Goal: Task Accomplishment & Management: Manage account settings

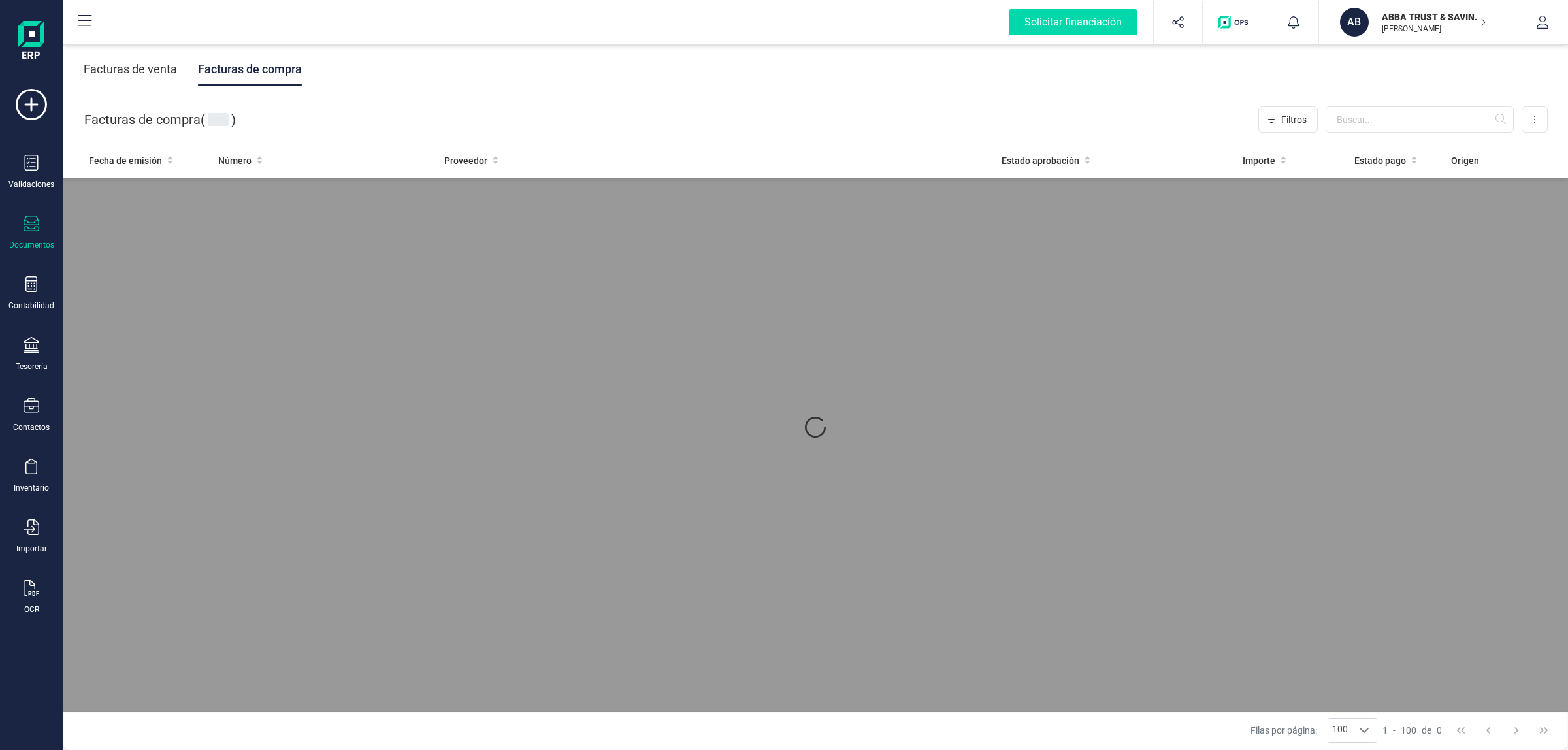
click at [128, 66] on div "Facturas de venta" at bounding box center [130, 69] width 93 height 34
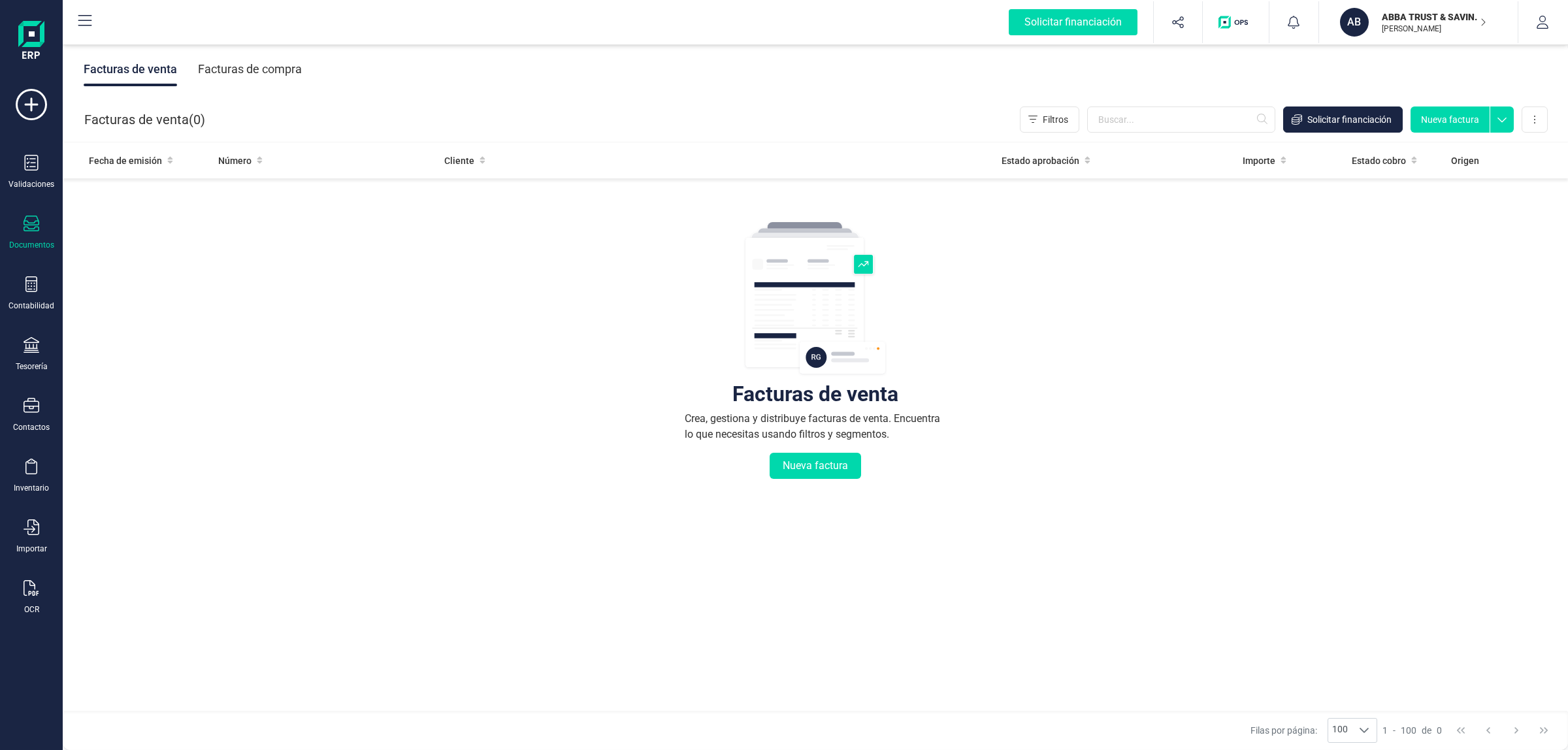
click at [609, 101] on div "Facturas de venta ( 0 ) Filtros Solicitar financiación Nueva factura Importar C…" at bounding box center [816, 119] width 1506 height 44
drag, startPoint x: 205, startPoint y: 115, endPoint x: 79, endPoint y: 120, distance: 126.1
click at [79, 120] on div "Facturas de venta ( 0 ) Filtros Solicitar financiación Nueva factura Importar C…" at bounding box center [816, 119] width 1506 height 44
click at [249, 118] on div "Facturas de venta ( 0 ) Filtros Solicitar financiación Nueva factura Importar C…" at bounding box center [816, 119] width 1506 height 44
click at [1388, 32] on p "[PERSON_NAME]" at bounding box center [1434, 29] width 105 height 11
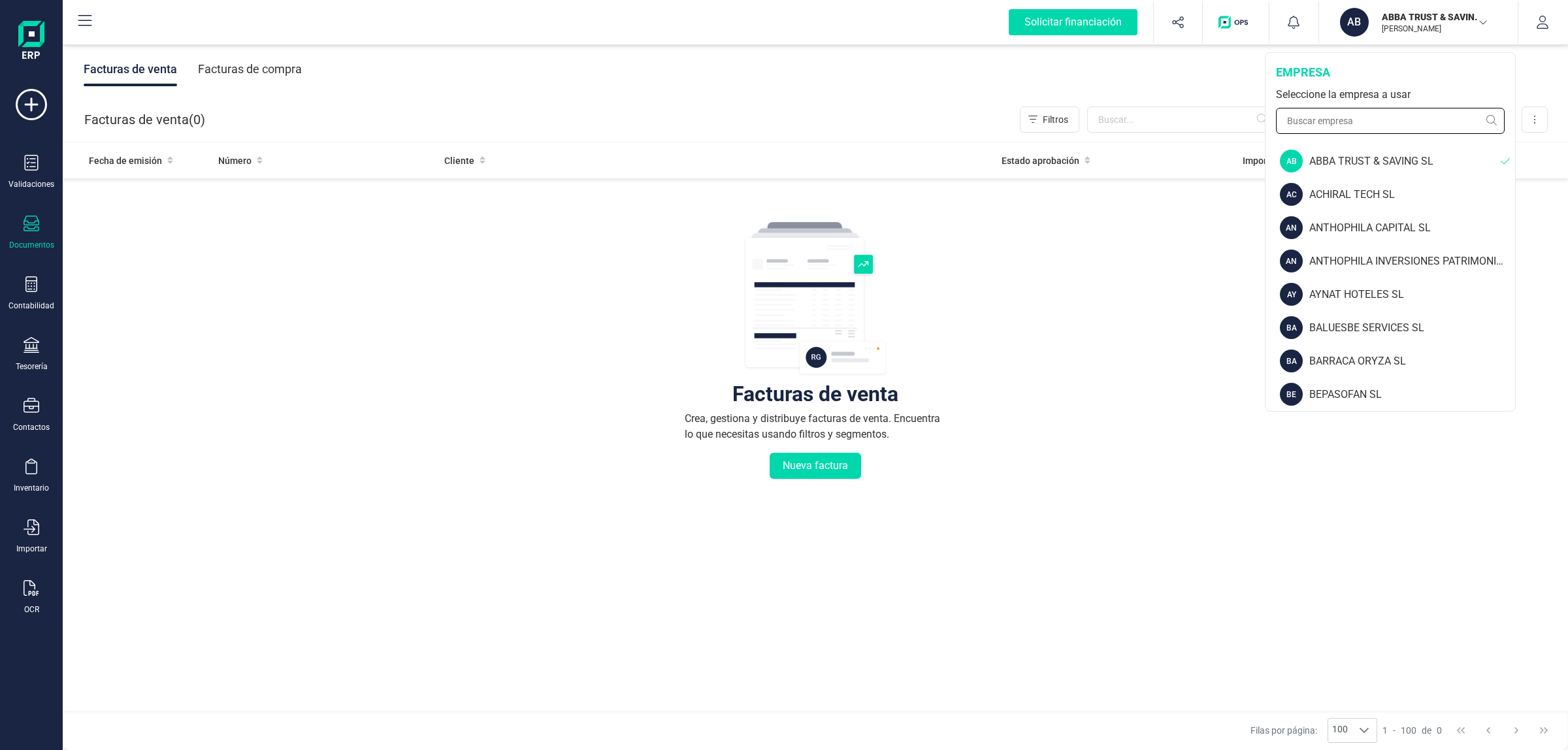
click at [1400, 121] on input "text" at bounding box center [1390, 121] width 229 height 26
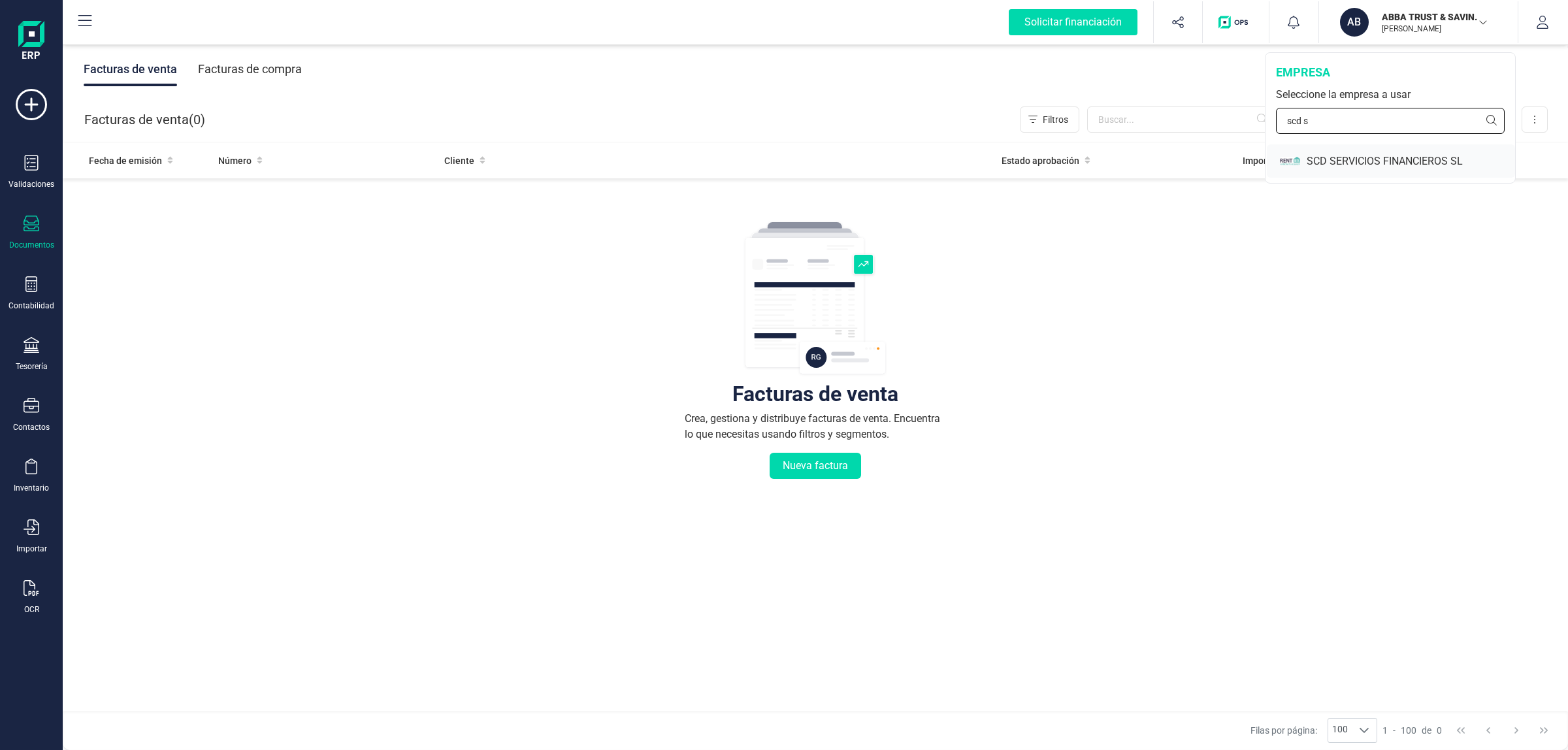
type input "scd s"
click at [1380, 168] on div "SCD SERVICIOS FINANCIEROS SL" at bounding box center [1411, 162] width 209 height 16
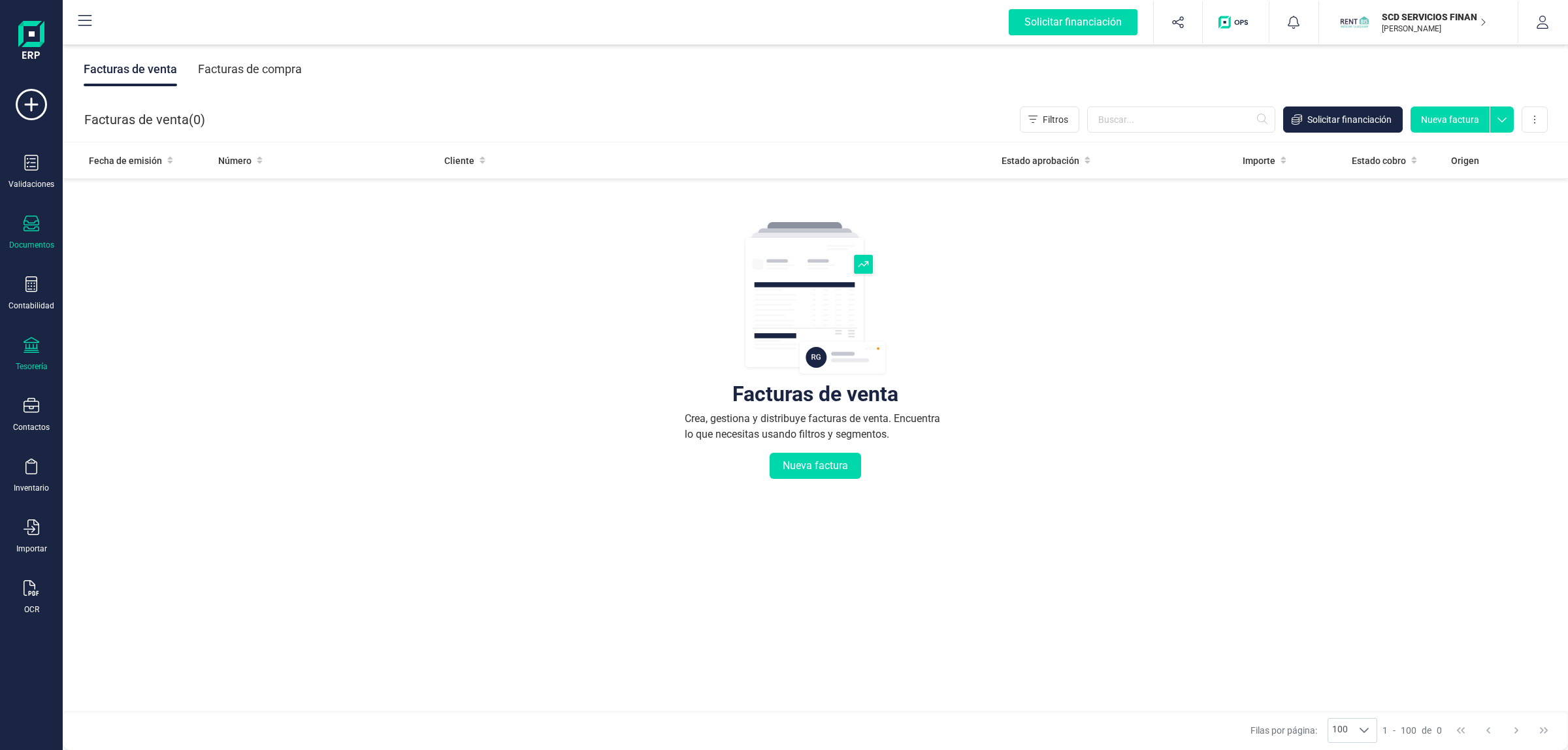
click at [40, 350] on div "Tesorería" at bounding box center [31, 354] width 52 height 34
click at [147, 224] on span "Cuentas bancarias" at bounding box center [160, 223] width 115 height 16
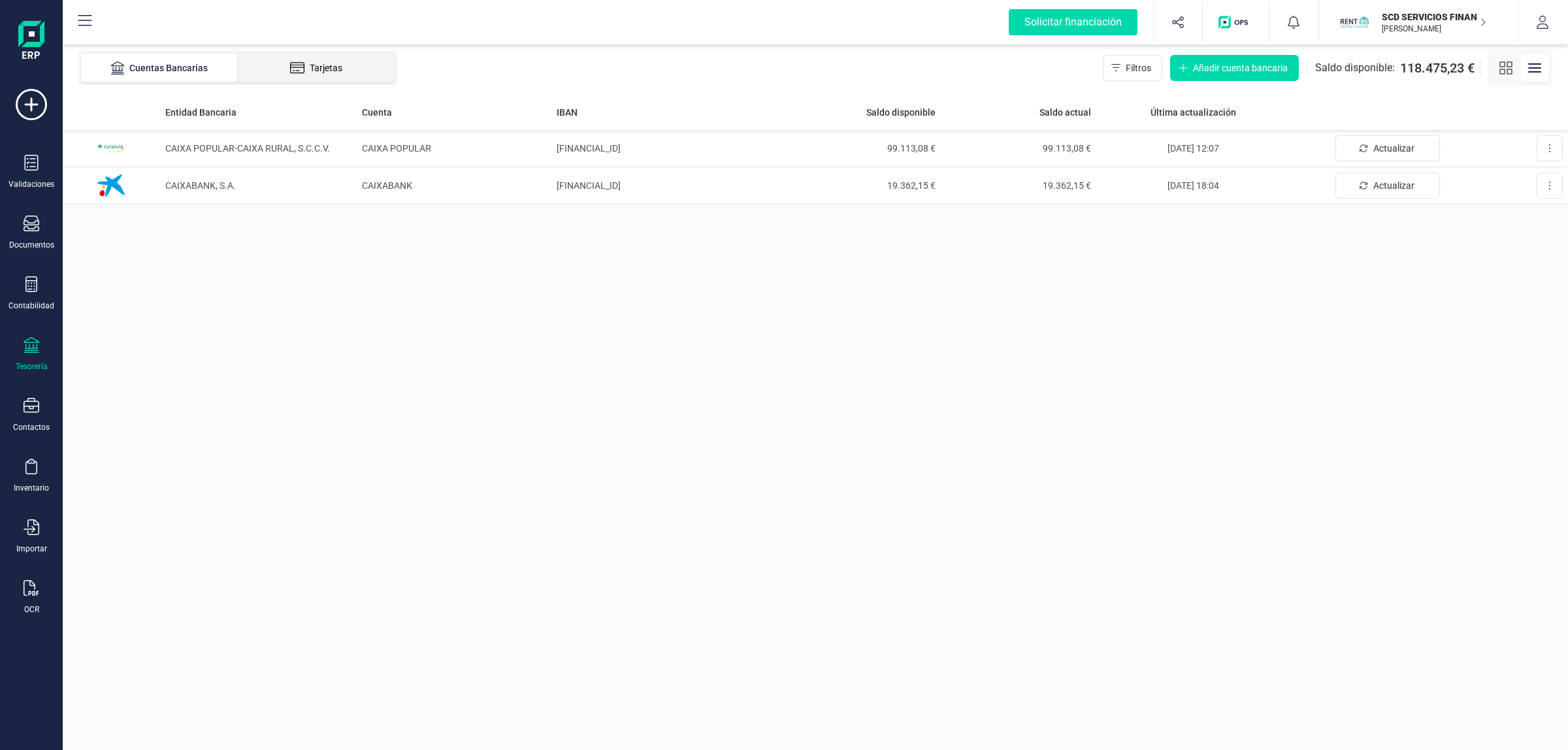
click at [275, 70] on div "Tarjetas" at bounding box center [317, 68] width 105 height 13
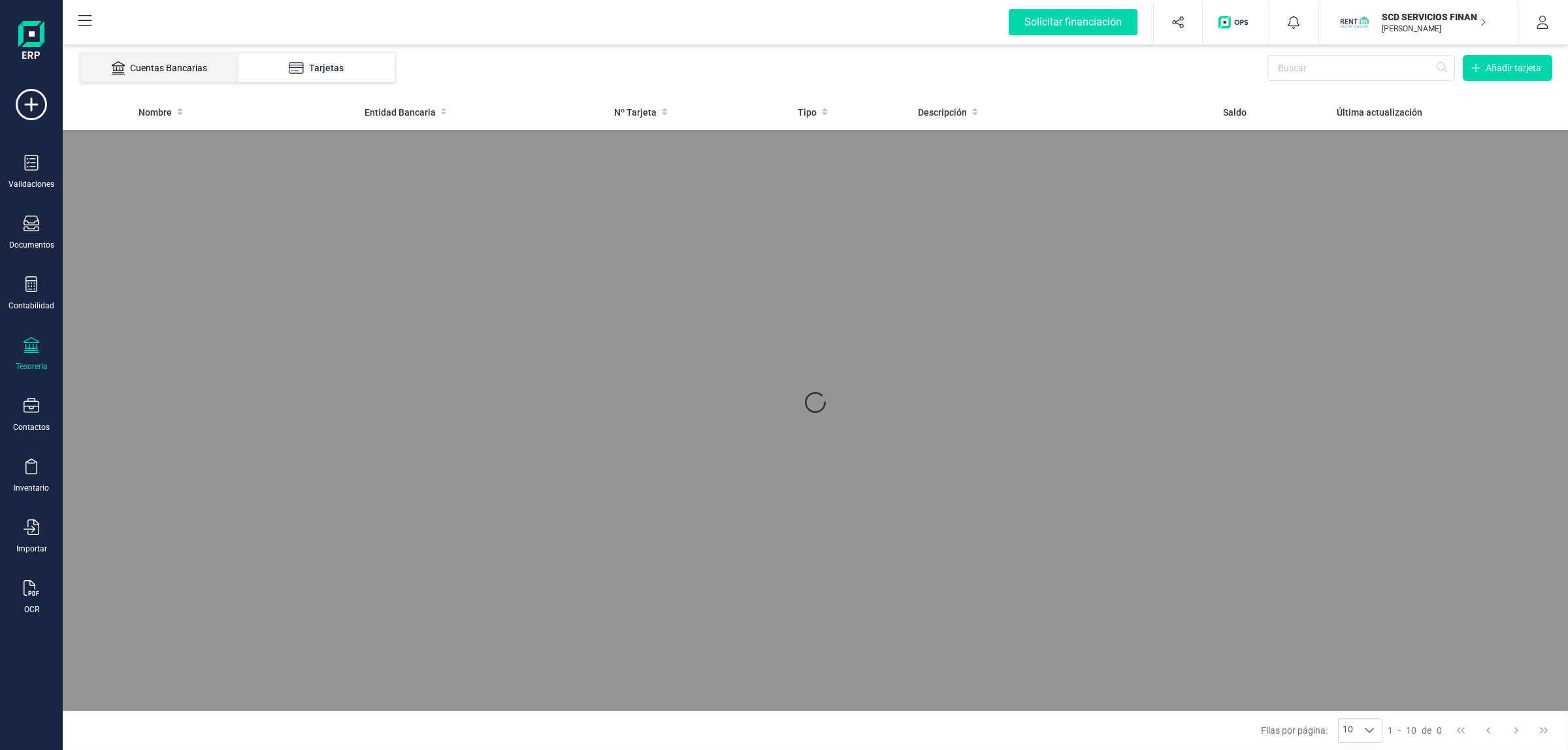
click at [168, 72] on div "Cuentas Bancarias" at bounding box center [160, 68] width 105 height 13
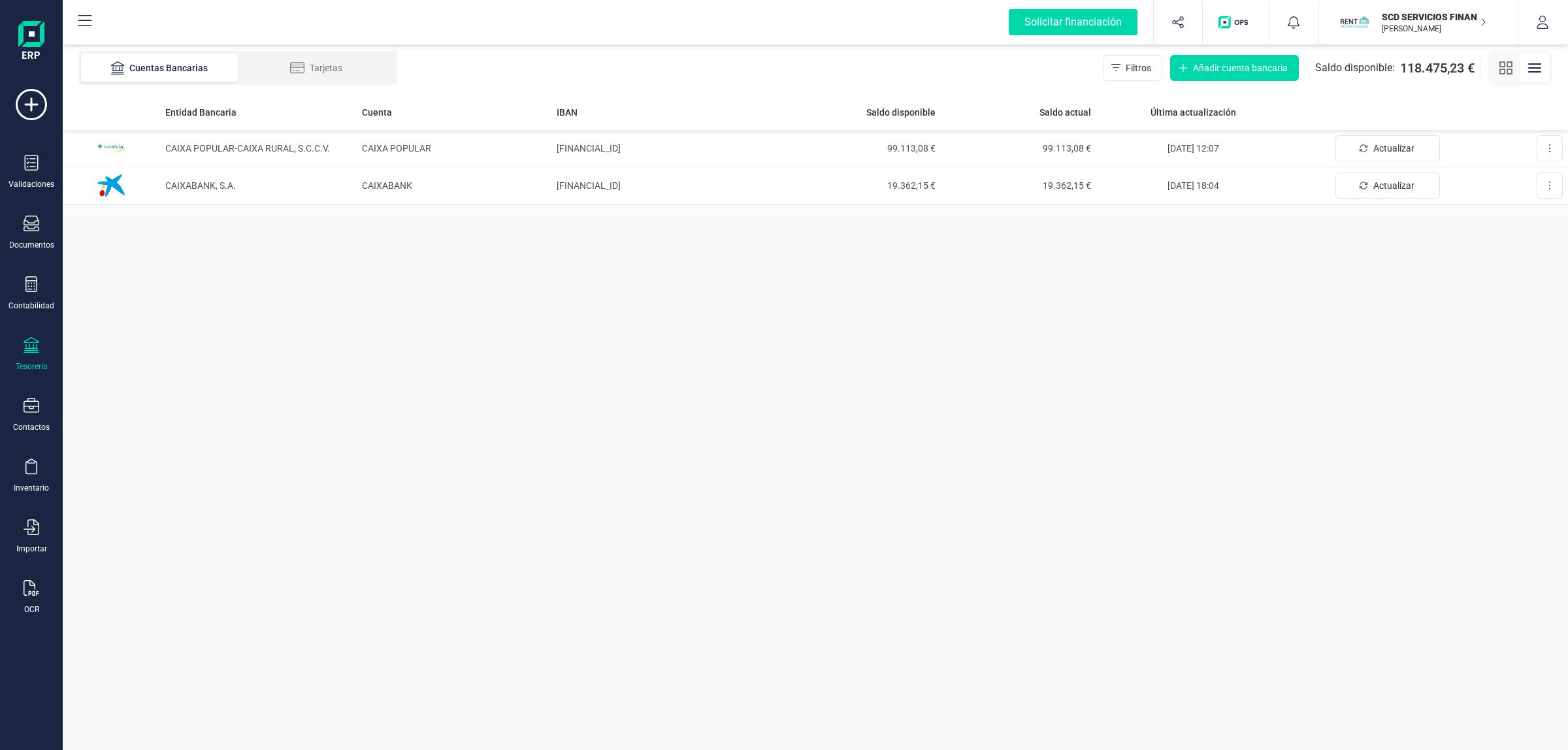
click at [1490, 66] on div at bounding box center [1520, 68] width 64 height 35
click at [1522, 69] on button "button" at bounding box center [1534, 68] width 28 height 28
click at [1514, 70] on button "button" at bounding box center [1506, 68] width 28 height 28
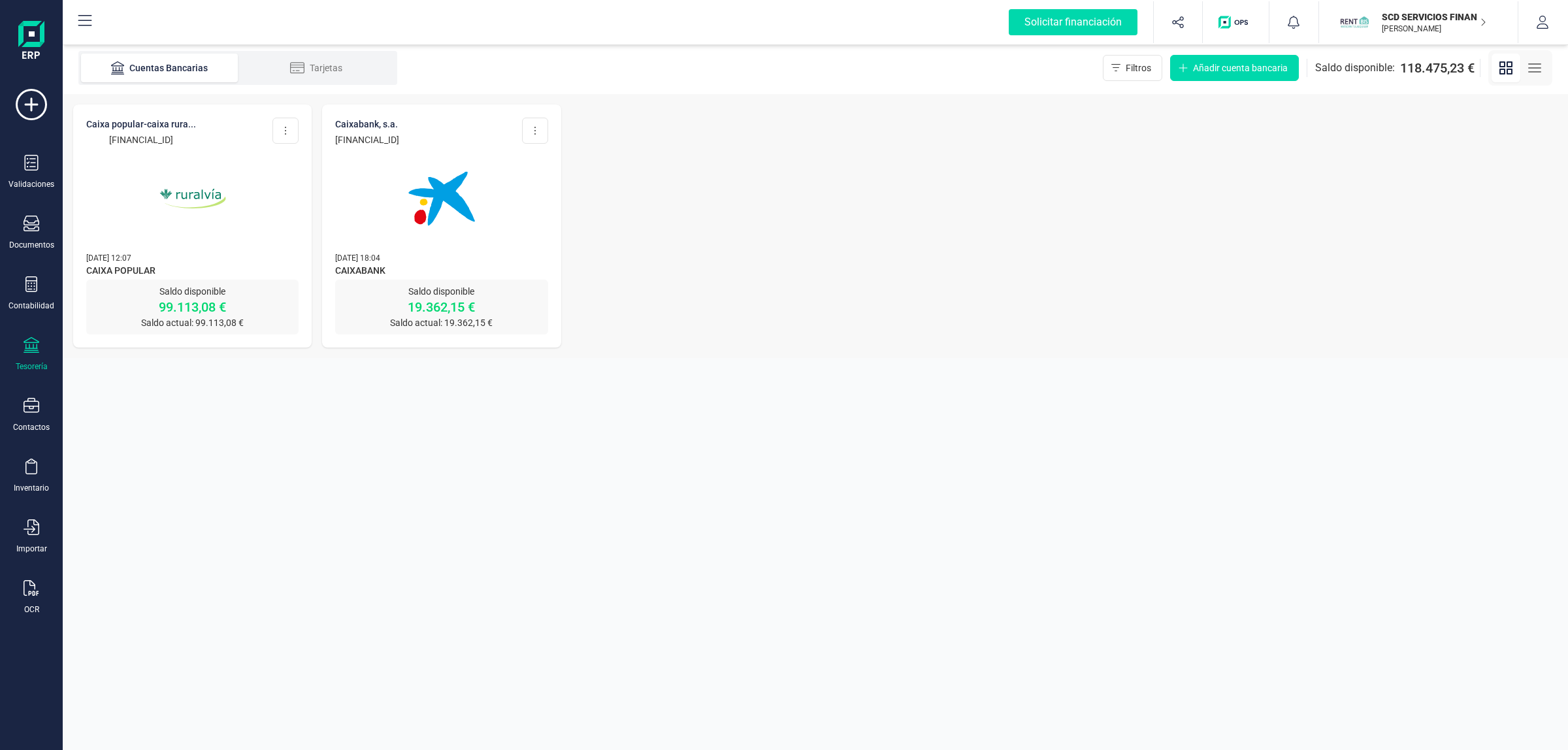
click at [439, 194] on img at bounding box center [442, 199] width 110 height 110
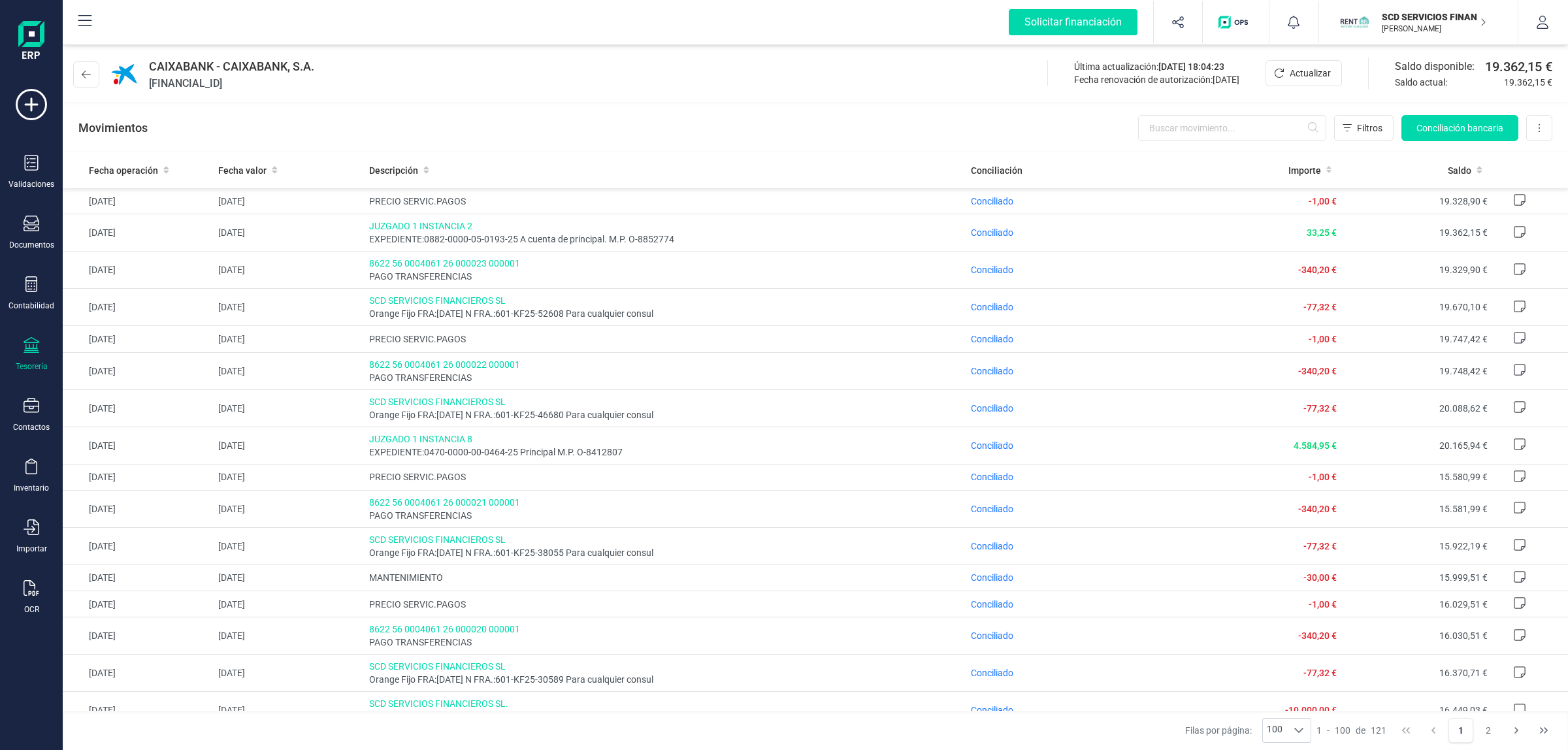
click at [1292, 73] on span "Actualizar" at bounding box center [1310, 74] width 41 height 13
click at [246, 87] on span "[FINANCIAL_ID]" at bounding box center [232, 83] width 166 height 16
copy span "[FINANCIAL_ID]"
drag, startPoint x: 1301, startPoint y: 73, endPoint x: 987, endPoint y: 118, distance: 317.2
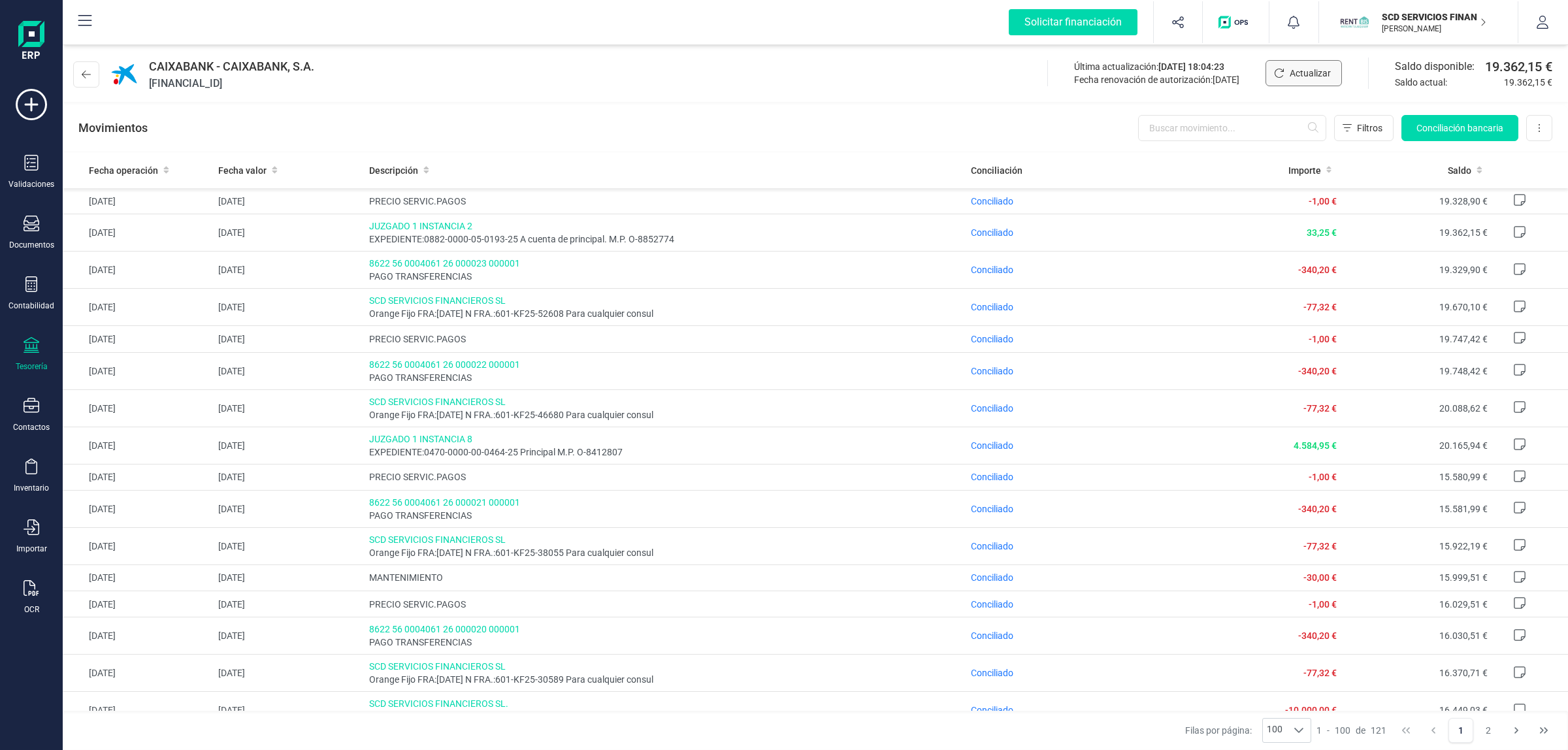
click at [1301, 73] on span "Actualizar" at bounding box center [1310, 74] width 41 height 13
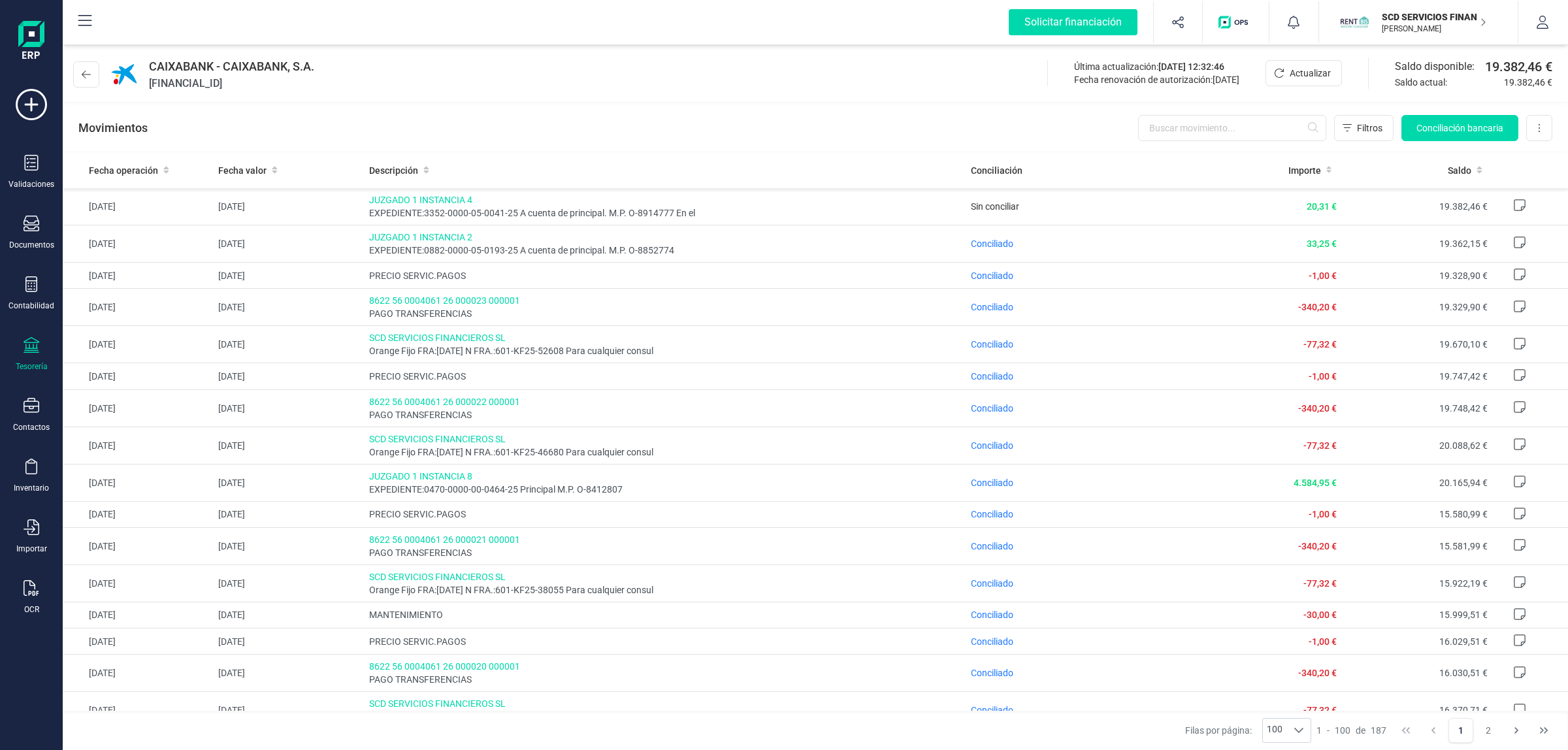
click at [388, 78] on div "CAIXABANK - CAIXABANK, S.A. [FINANCIAL_ID] Última actualización: [DATE] 12:32:4…" at bounding box center [815, 72] width 1506 height 60
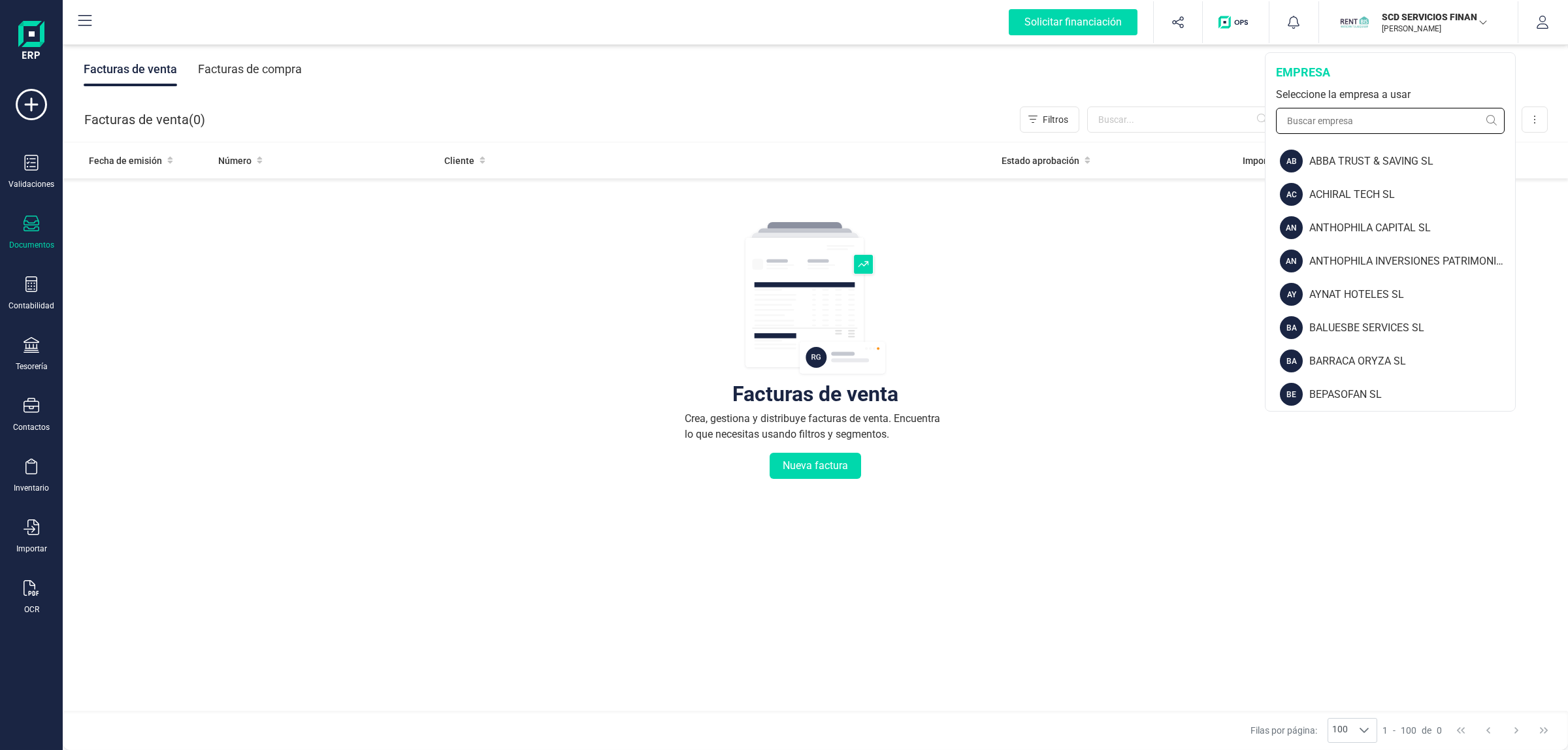
click at [1398, 121] on input "text" at bounding box center [1390, 121] width 229 height 26
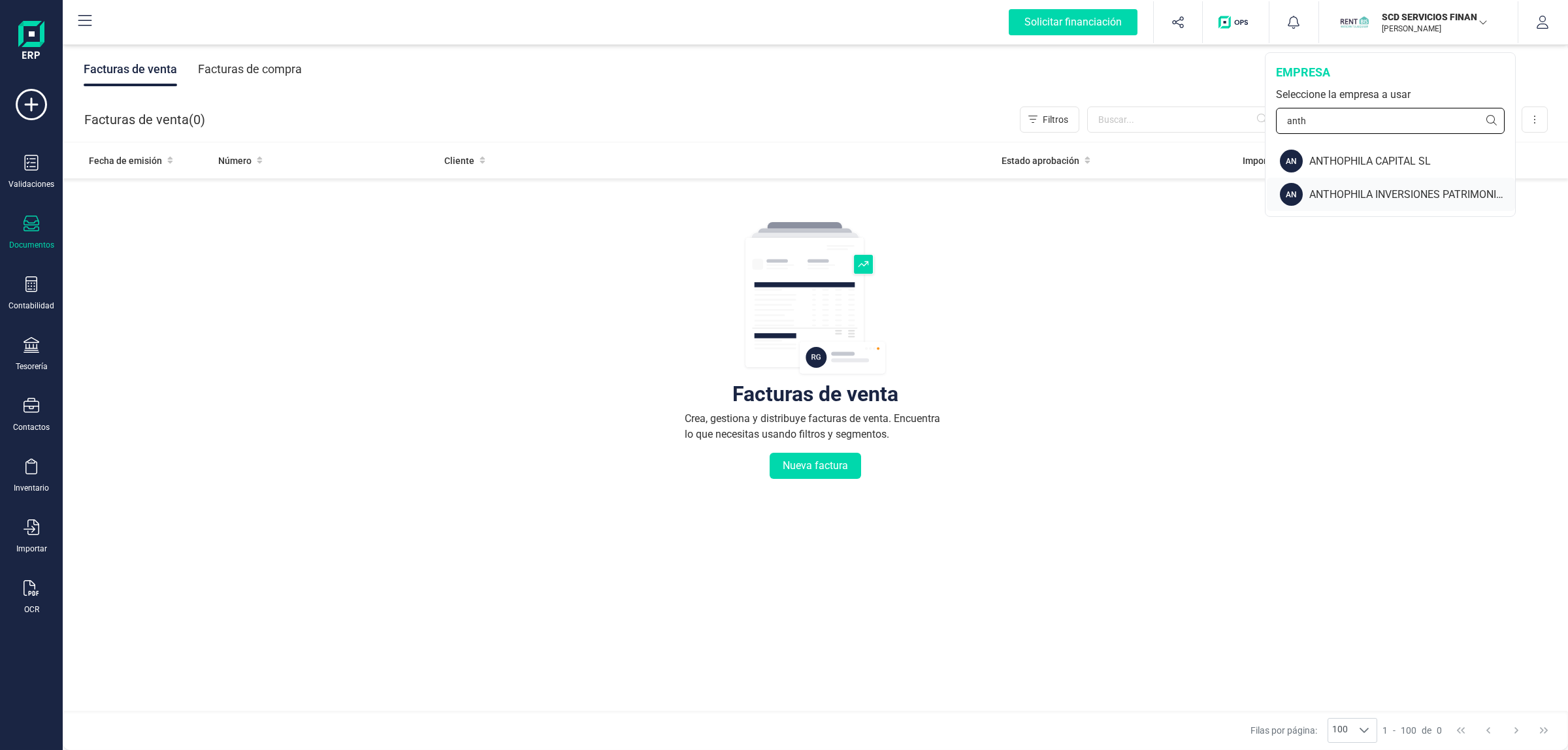
type input "anth"
click at [1365, 191] on div "ANTHOPHILA INVERSIONES PATRIMONIALES SL" at bounding box center [1412, 195] width 206 height 16
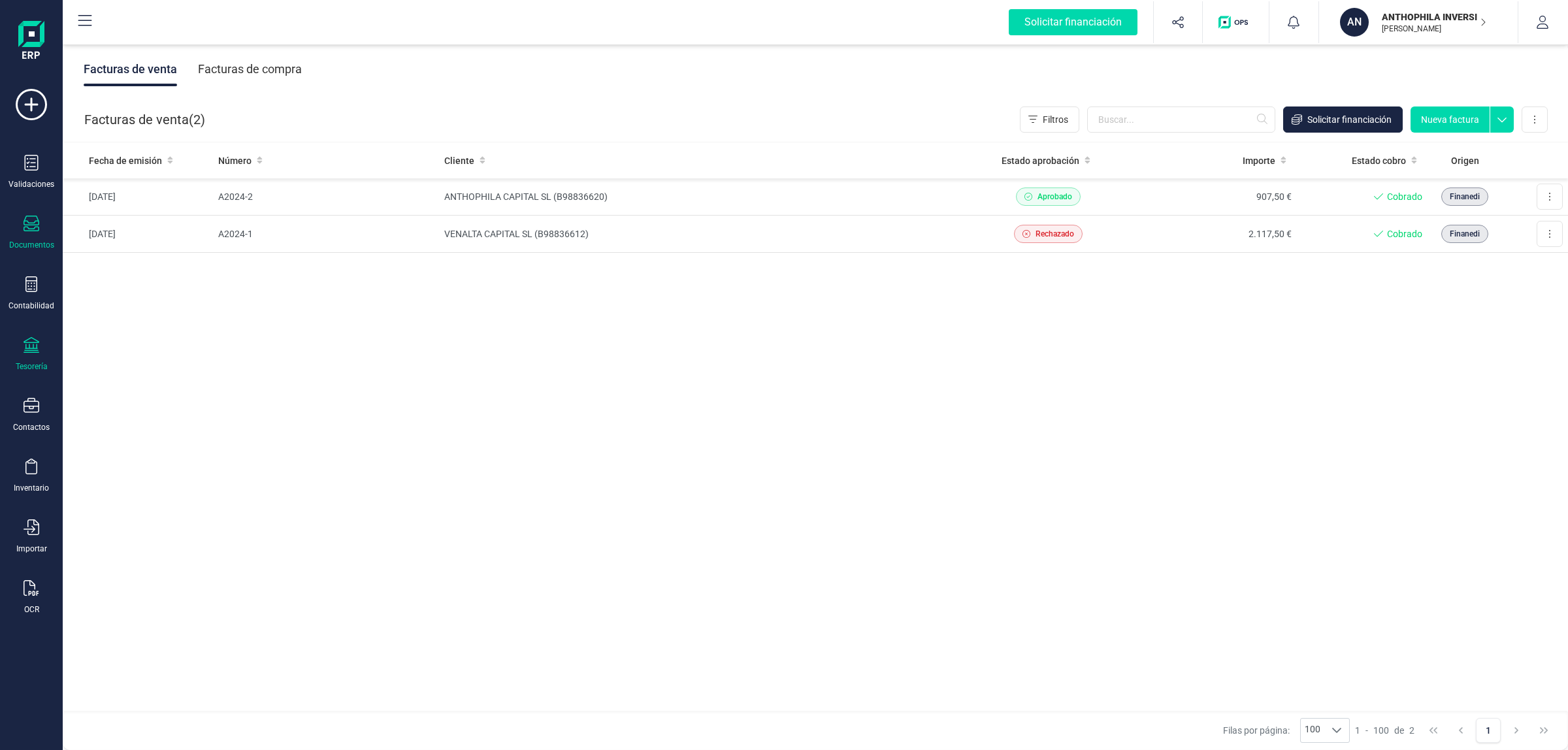
click at [38, 345] on icon at bounding box center [32, 345] width 16 height 16
click at [138, 223] on span "Cuentas bancarias" at bounding box center [160, 223] width 115 height 16
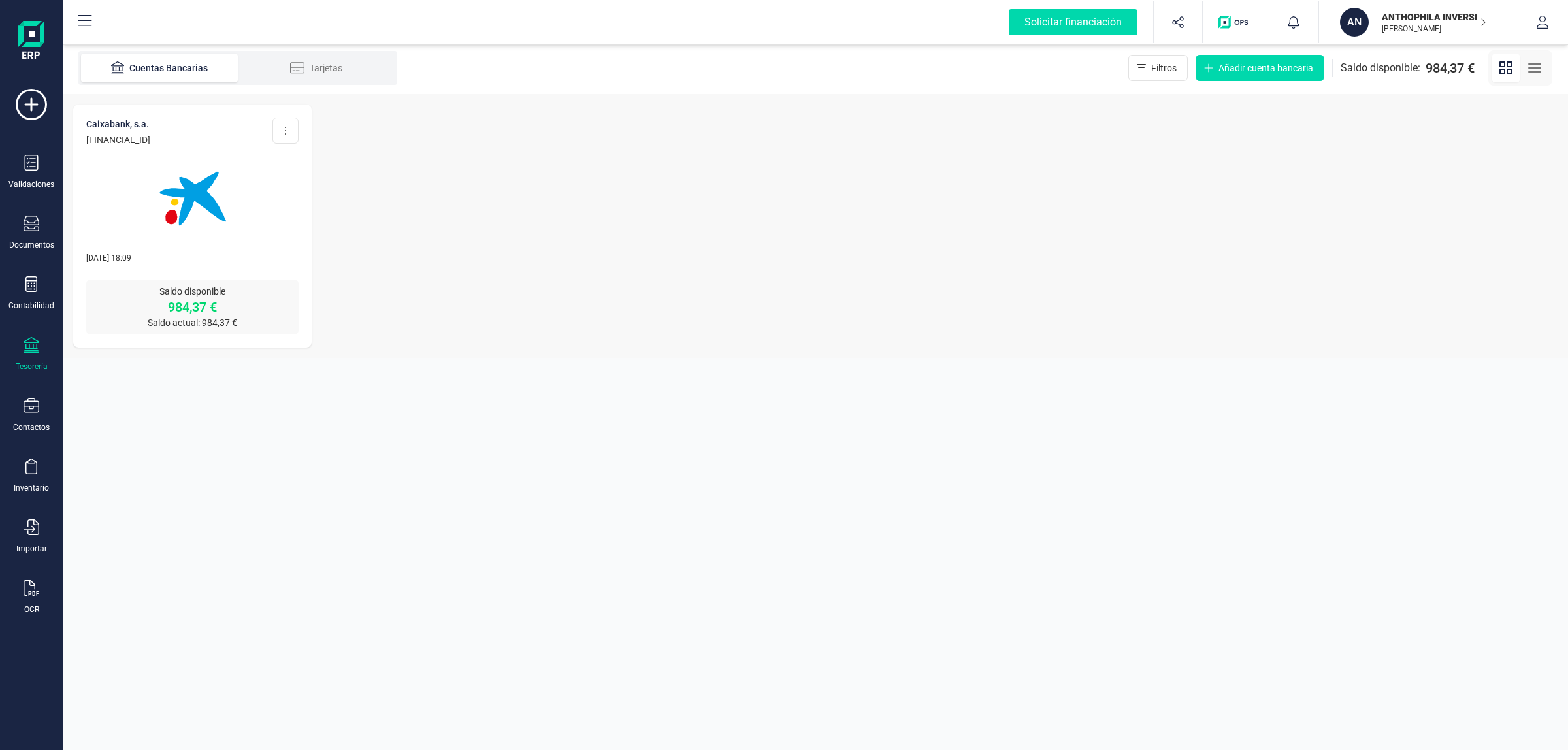
click at [211, 220] on img at bounding box center [193, 199] width 110 height 110
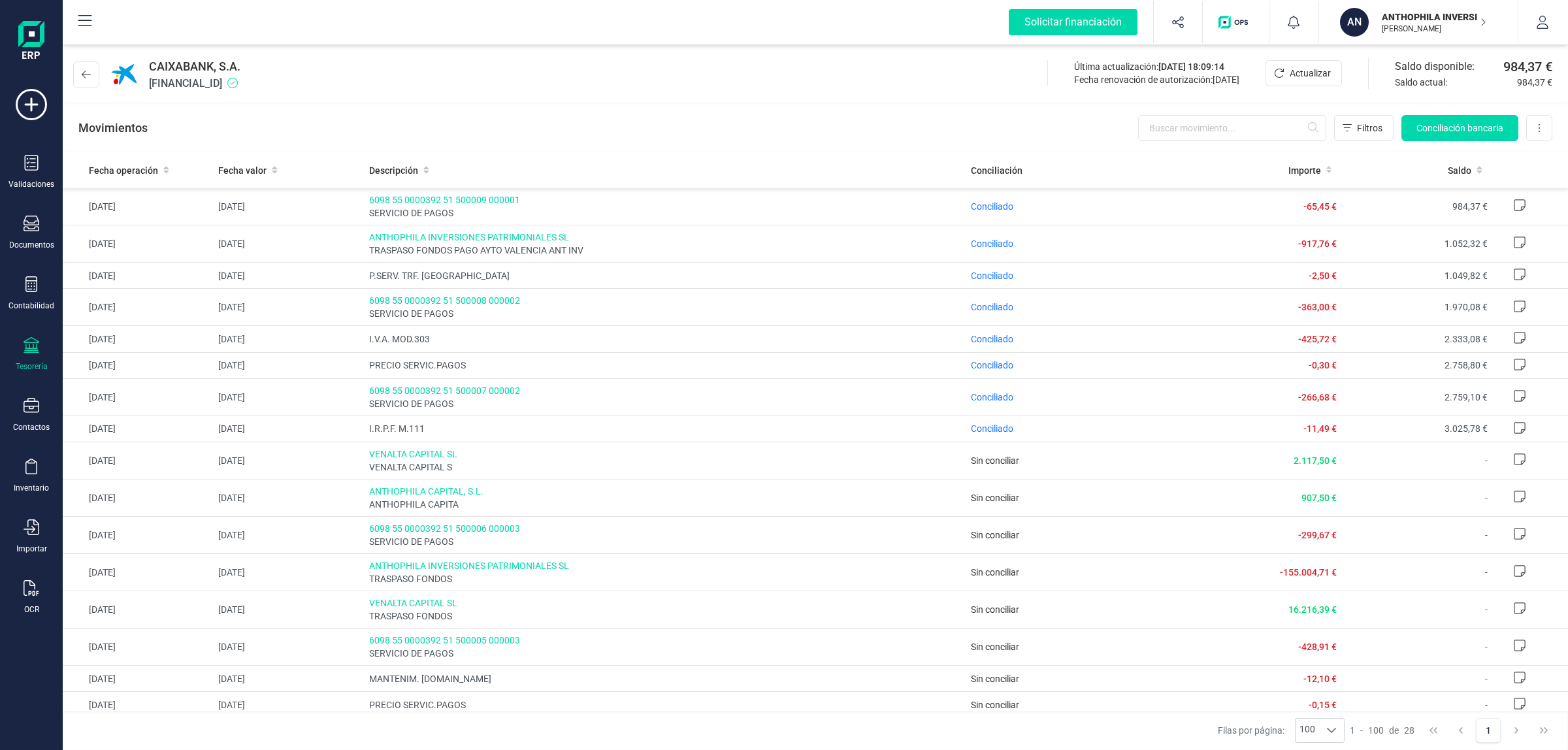
click at [717, 87] on div "CAIXABANK, S.A. ES2121006098981300012357 Última actualización: 26/09/2025 18:09…" at bounding box center [815, 72] width 1506 height 60
click at [1295, 76] on span "Actualizar" at bounding box center [1310, 74] width 41 height 13
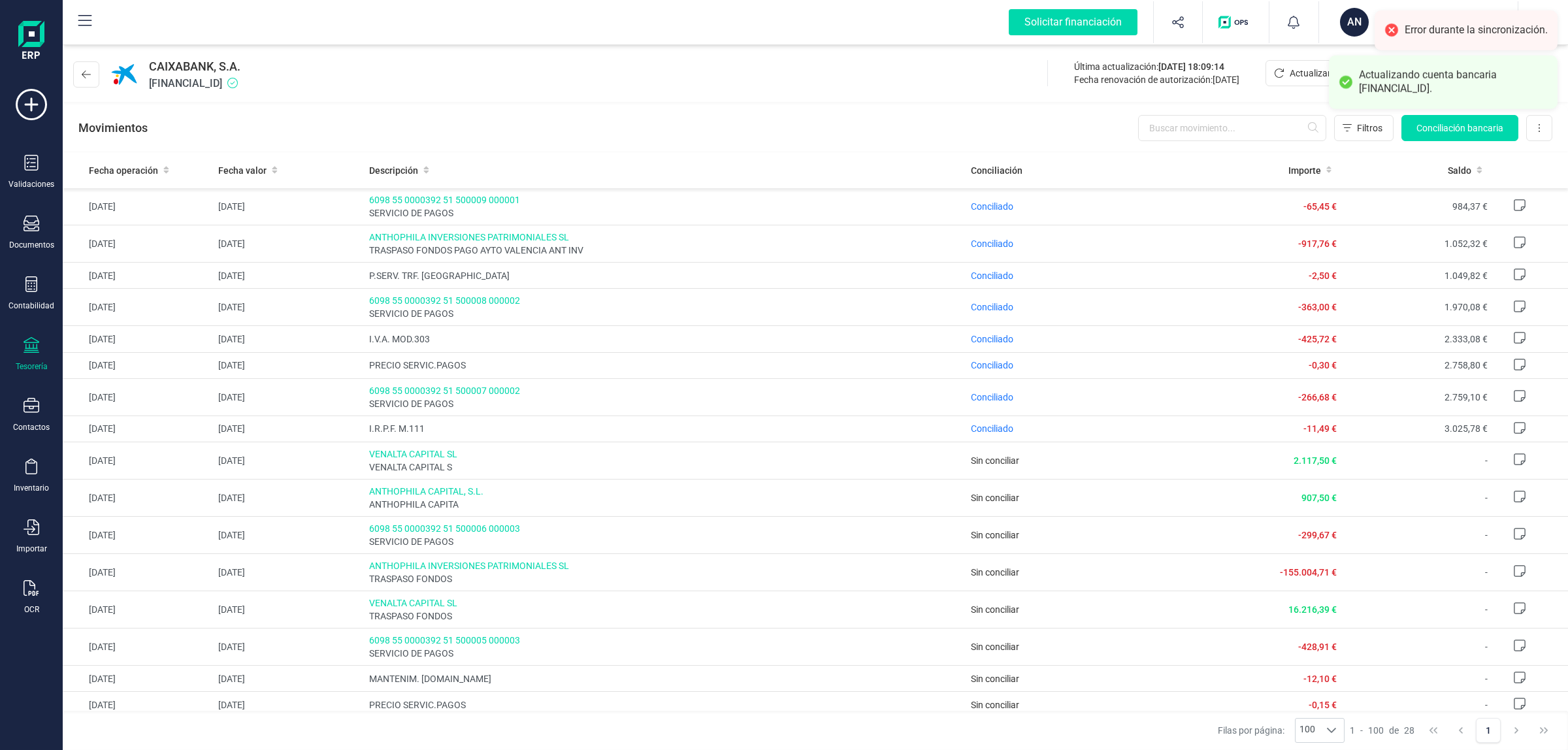
click at [233, 70] on span "CAIXABANK, S.A." at bounding box center [195, 67] width 91 height 19
click at [235, 85] on span "ES2121006098981300012357" at bounding box center [195, 83] width 91 height 16
copy span "ES2121006098981300012357"
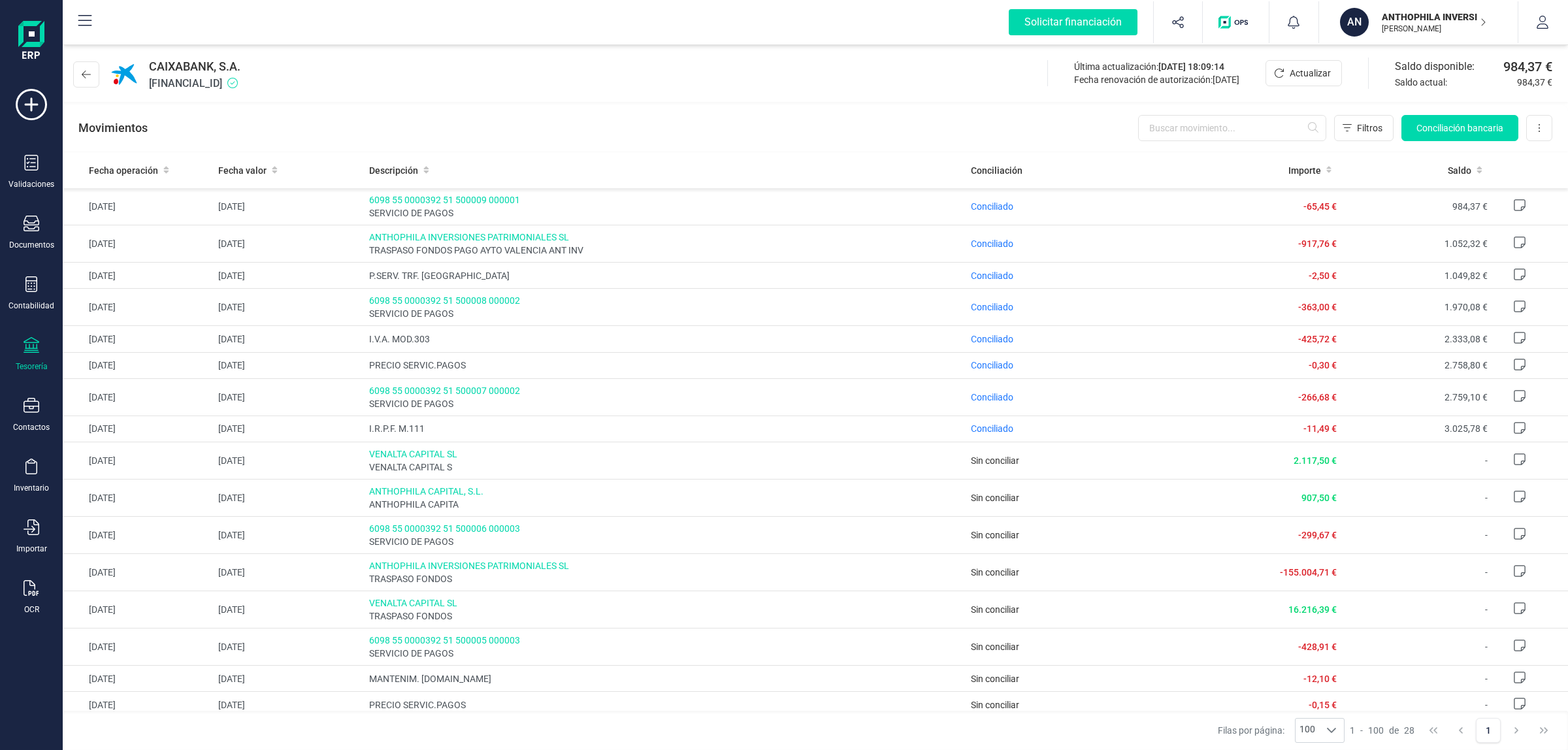
click at [644, 109] on div "Movimientos Filtros Conciliación bancaria Descargar Excel Eliminar cuenta" at bounding box center [815, 128] width 1506 height 47
click at [90, 78] on icon at bounding box center [86, 75] width 9 height 11
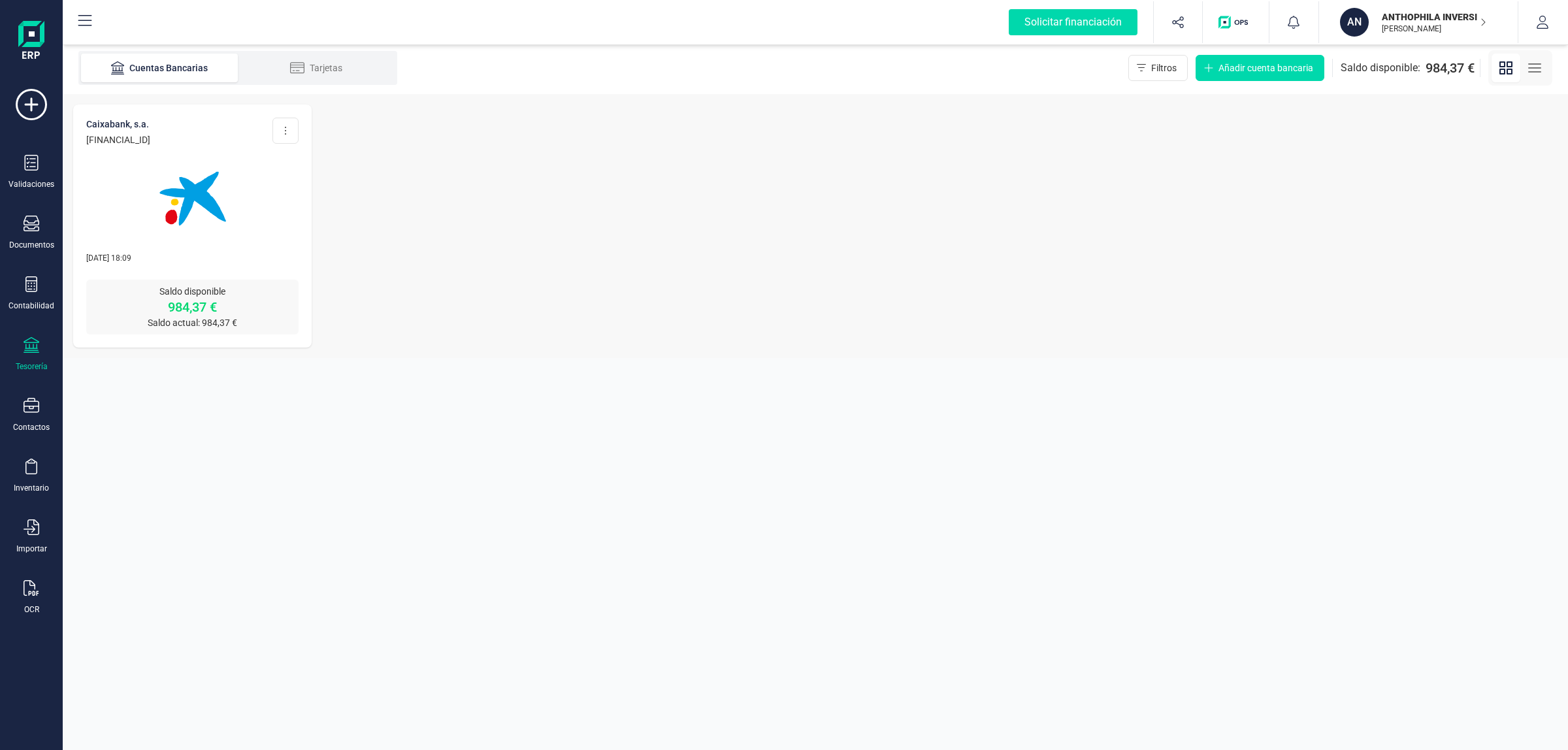
click at [217, 203] on img at bounding box center [193, 199] width 110 height 110
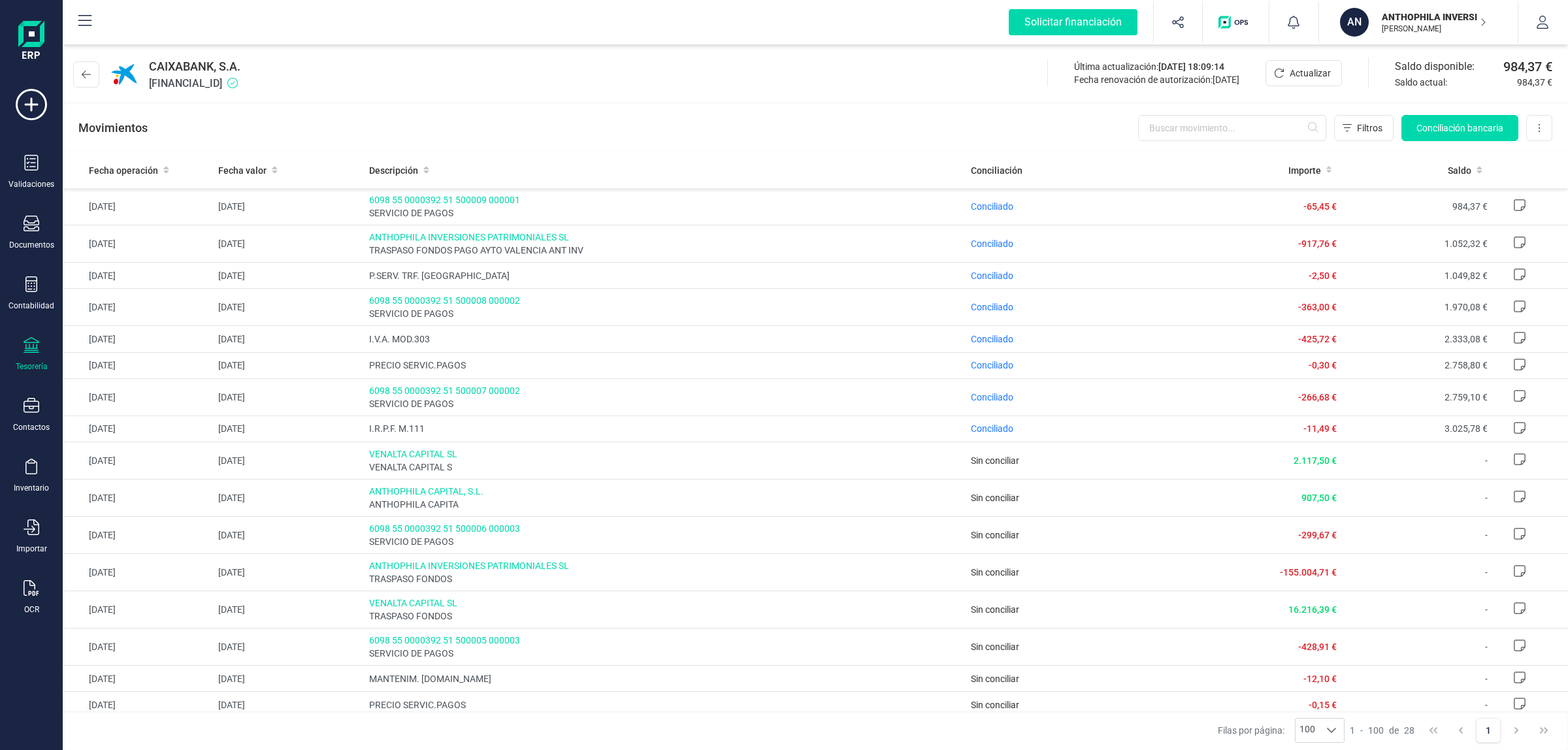
click at [949, 93] on div "CAIXABANK, S.A. ES2121006098981300012357 Última actualización: 26/09/2025 18:09…" at bounding box center [815, 72] width 1506 height 60
click at [1366, 8] on div "AN" at bounding box center [1355, 22] width 31 height 28
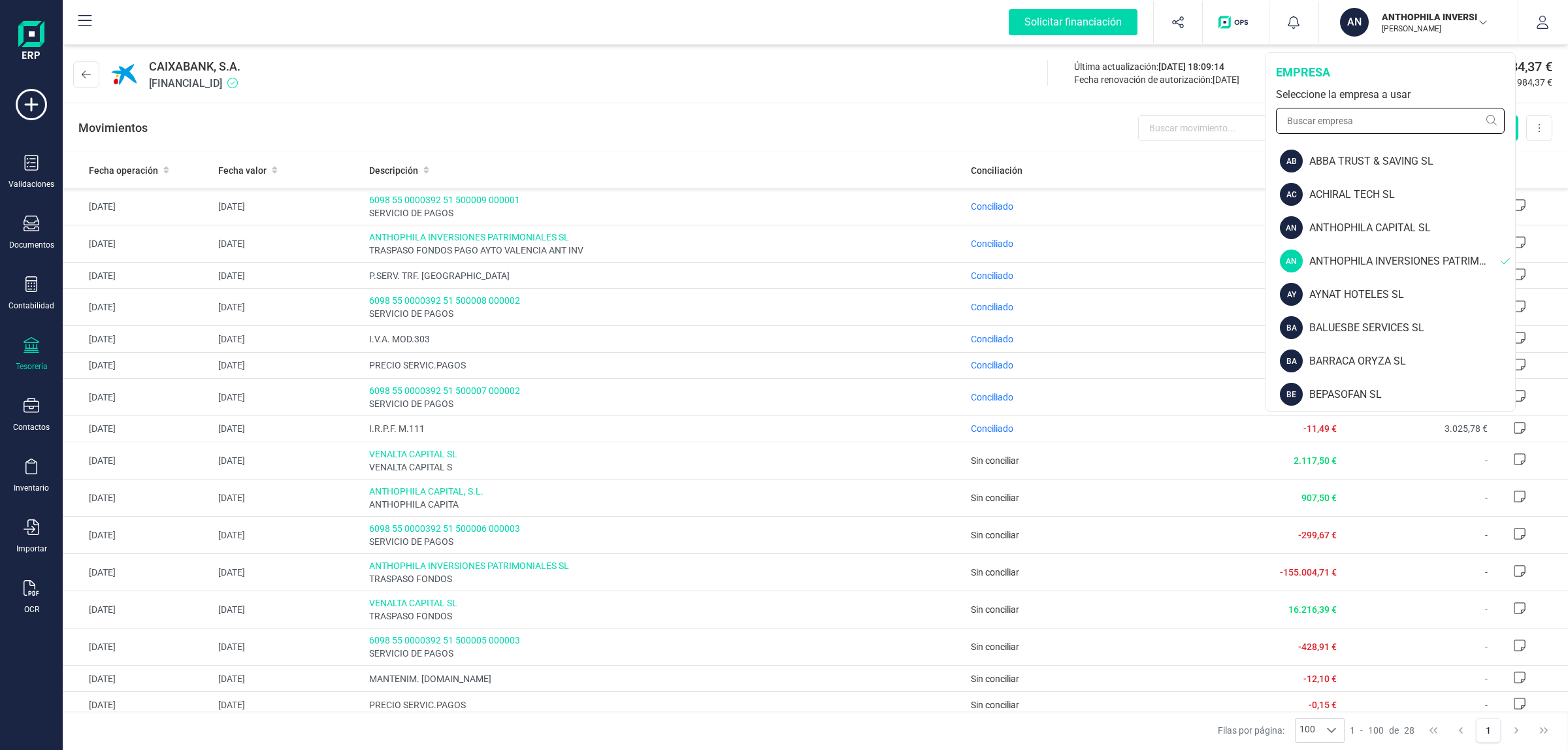
click at [1390, 132] on input "text" at bounding box center [1390, 121] width 229 height 26
type input "n"
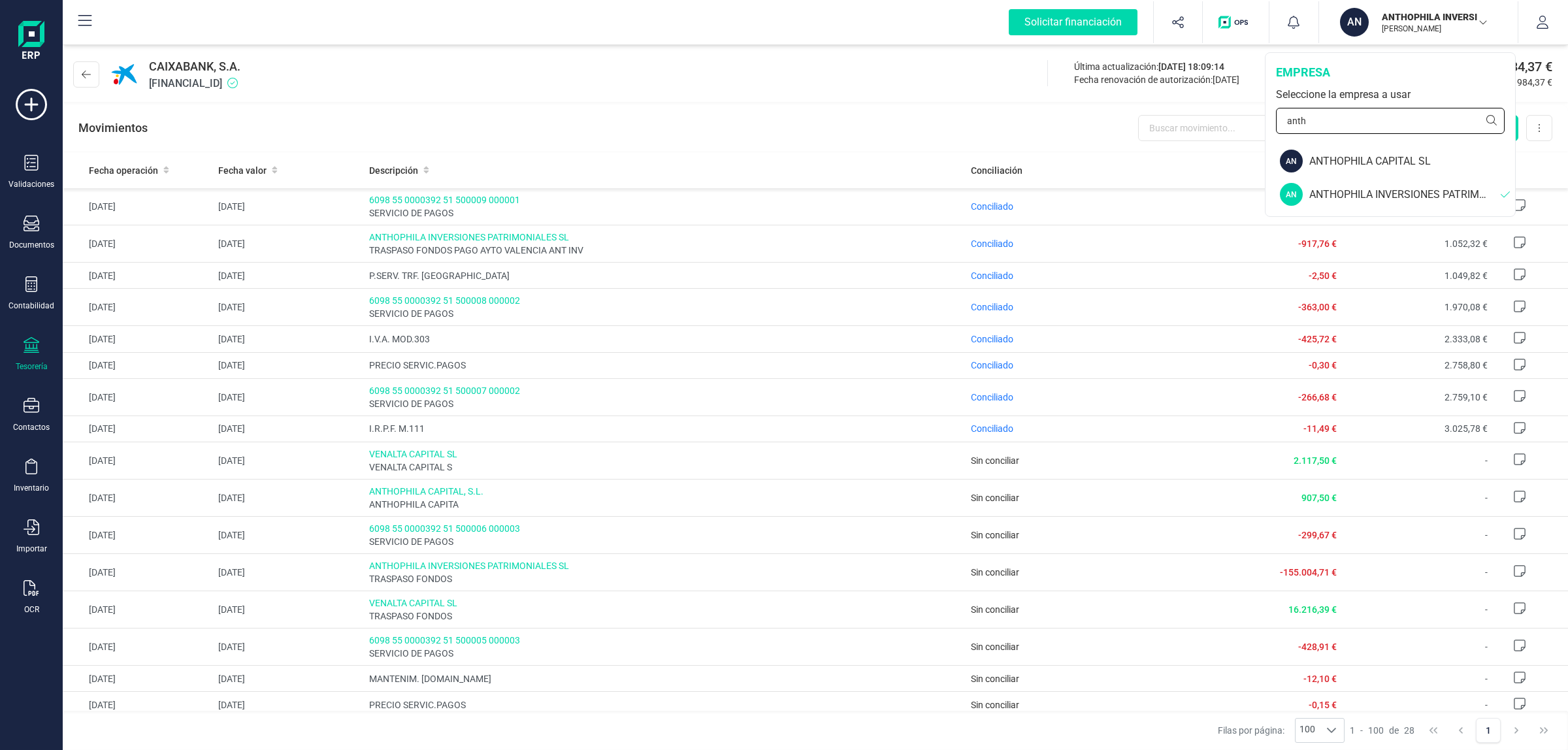
type input "anth"
click at [648, 90] on div "CAIXABANK, S.A. ES2121006098981300012357 Última actualización: 26/09/2025 18:09…" at bounding box center [815, 72] width 1506 height 60
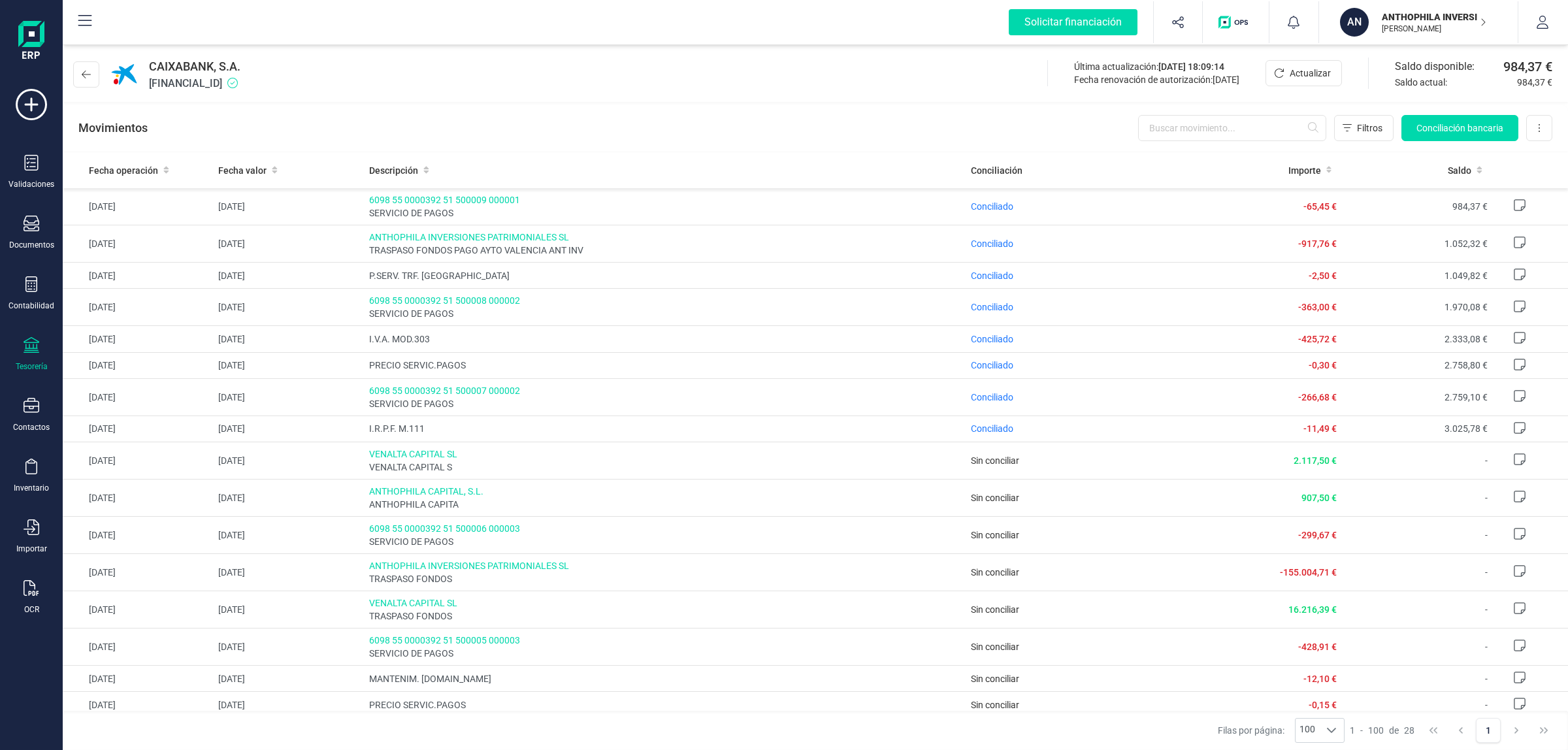
drag, startPoint x: 1416, startPoint y: 20, endPoint x: 1383, endPoint y: 99, distance: 85.6
click at [1416, 20] on p "ANTHOPHILA INVERSIONES PATRIMONIALES SL" at bounding box center [1434, 17] width 105 height 13
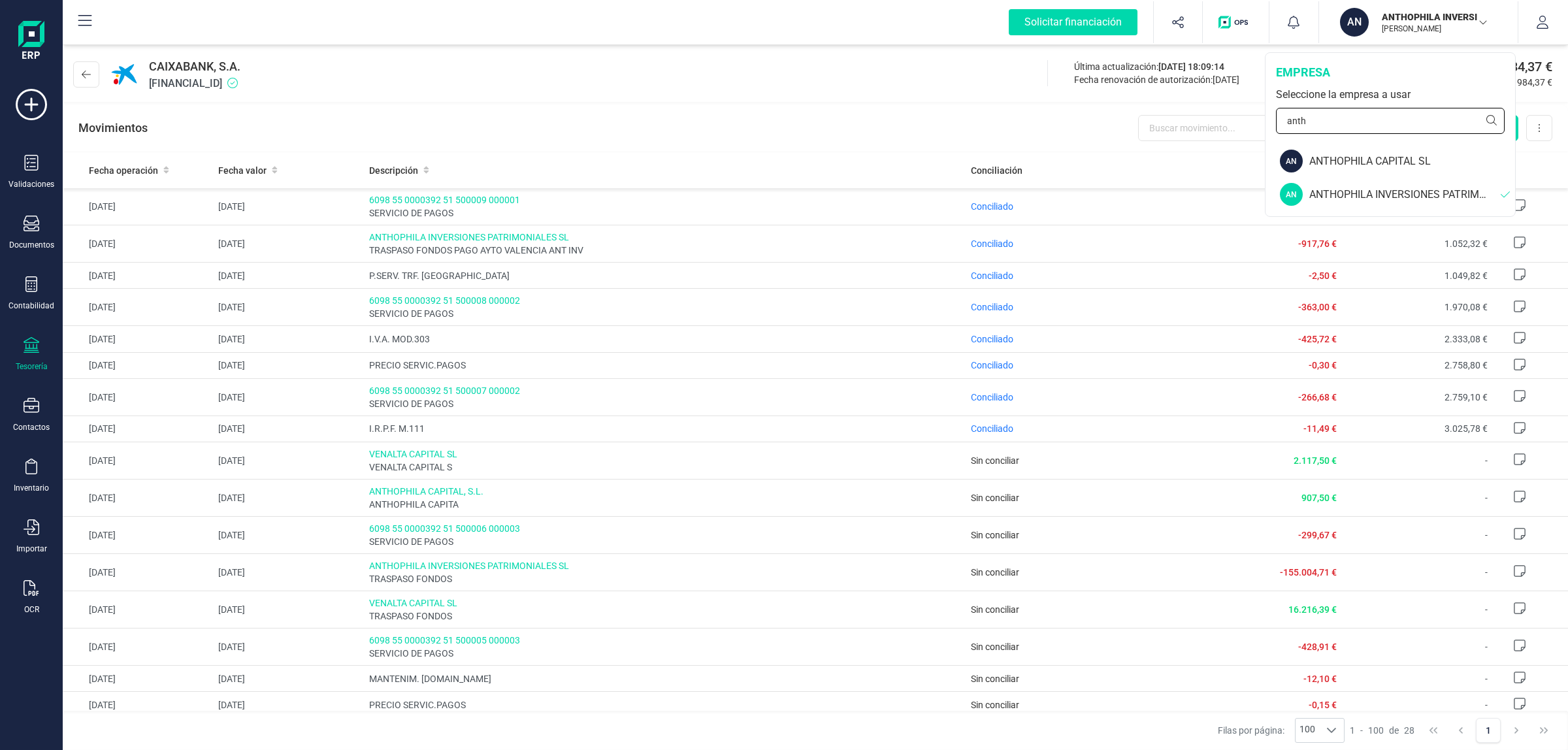
click at [1375, 122] on input "anth" at bounding box center [1390, 121] width 229 height 26
click at [1377, 166] on div "ANTHOPHILA CAPITAL SL" at bounding box center [1412, 162] width 206 height 16
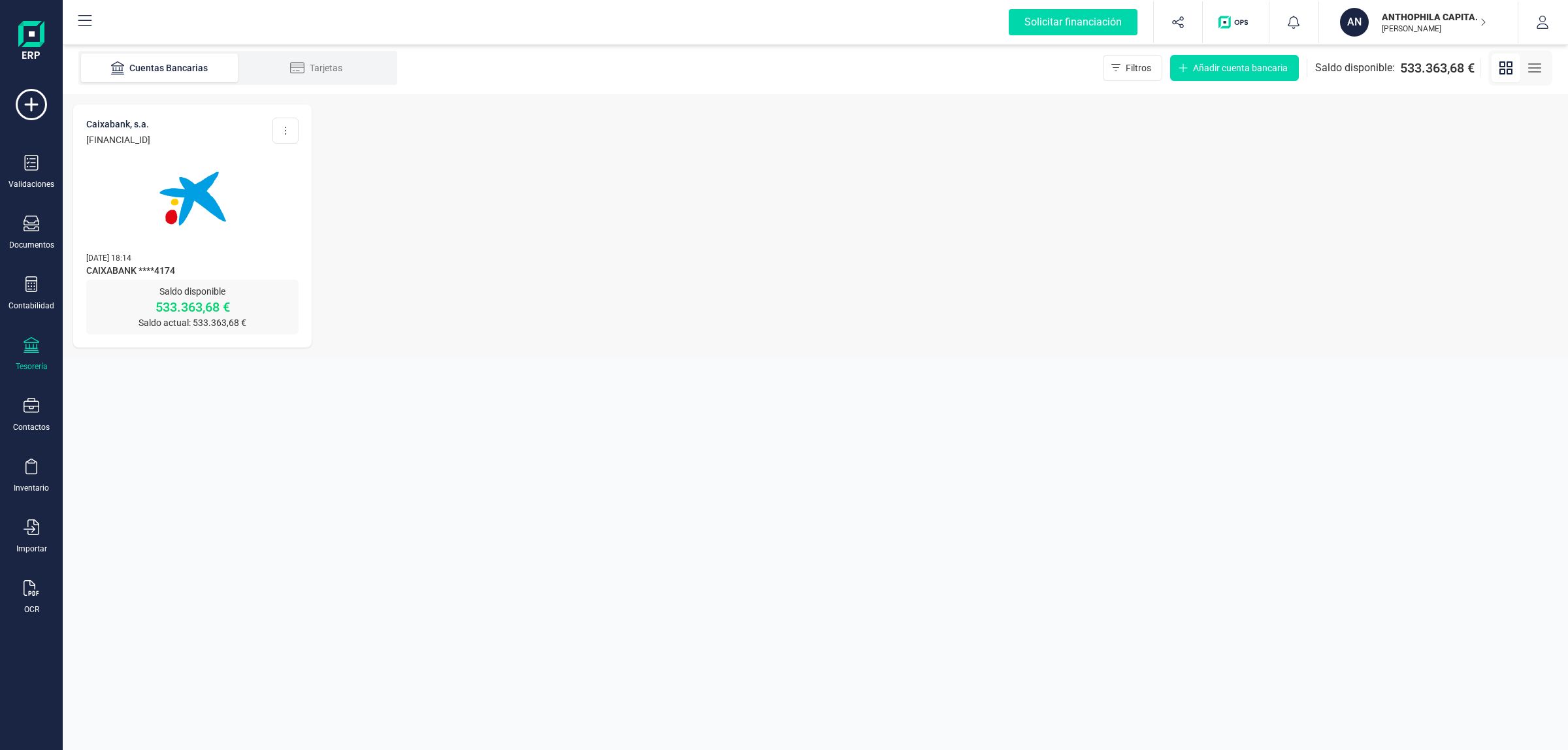
click at [239, 183] on img at bounding box center [193, 199] width 110 height 110
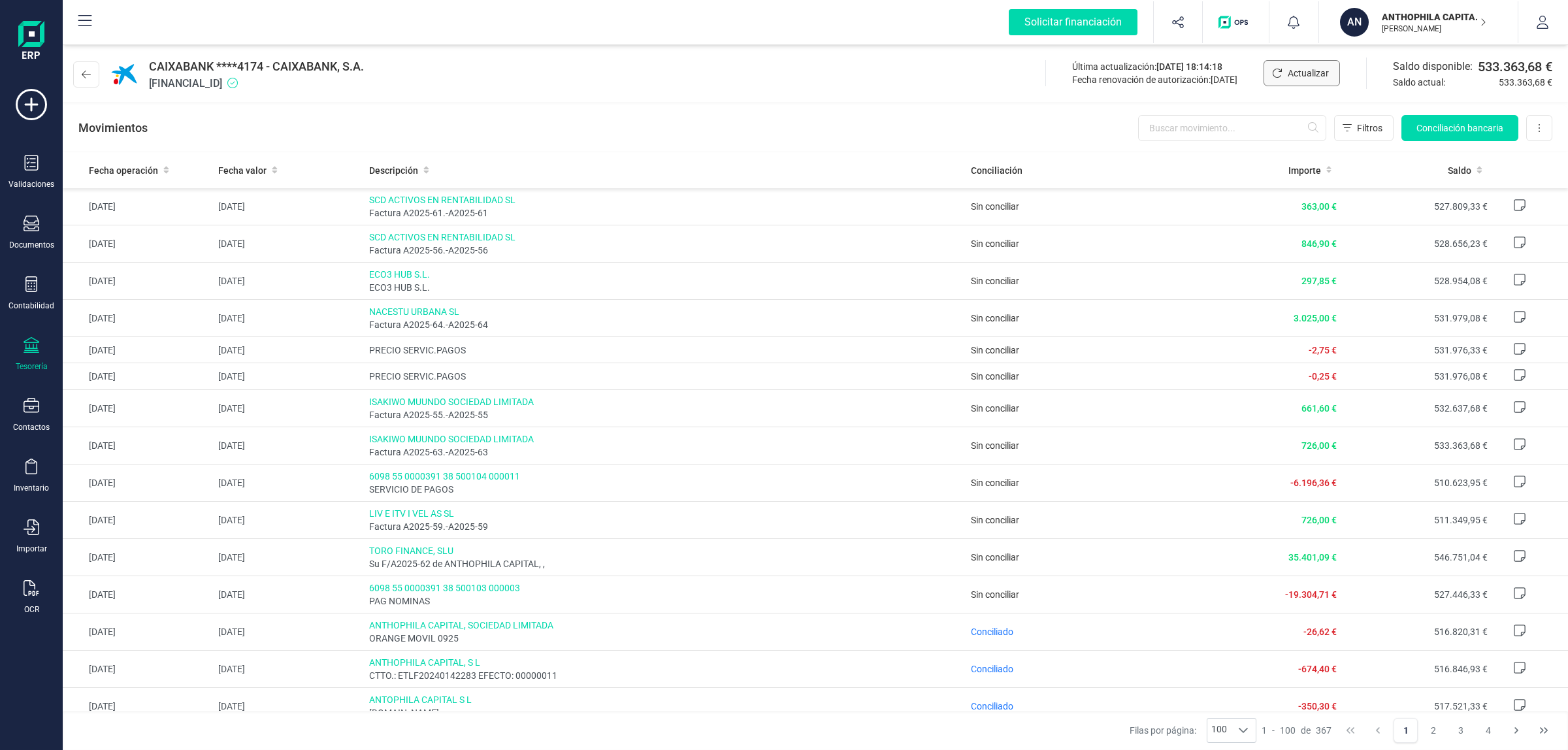
click at [1279, 70] on icon "Actualizar" at bounding box center [1278, 74] width 9 height 9
